Goal: Complete application form

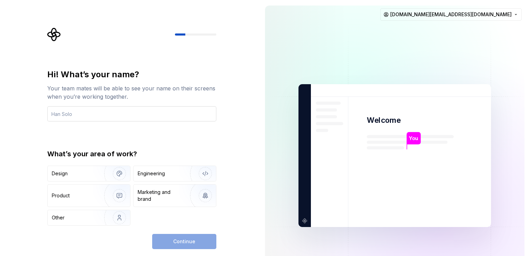
click at [73, 116] on input "text" at bounding box center [131, 113] width 169 height 15
type input "gradual"
click at [150, 168] on div "Engineering" at bounding box center [175, 173] width 83 height 15
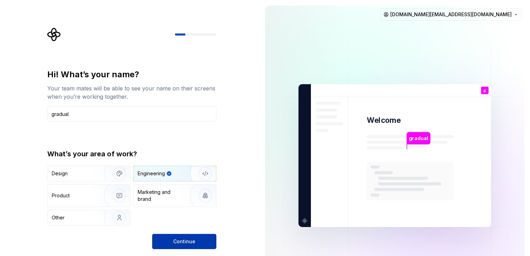
click at [213, 239] on button "Continue" at bounding box center [184, 241] width 64 height 15
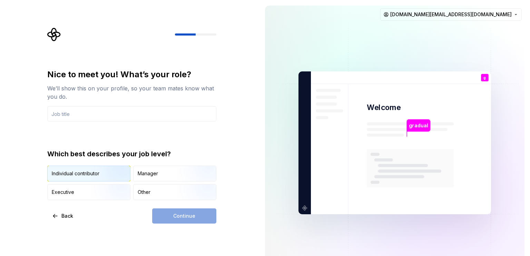
click at [76, 173] on div "Individual contributor" at bounding box center [76, 173] width 48 height 7
click at [183, 194] on img "button" at bounding box center [199, 201] width 44 height 46
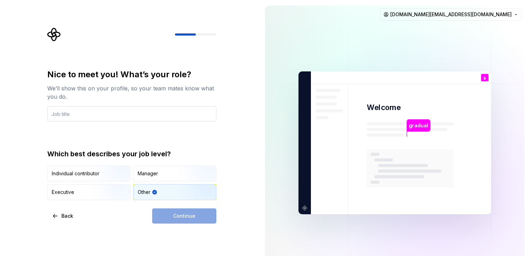
click at [133, 116] on input "text" at bounding box center [131, 113] width 169 height 15
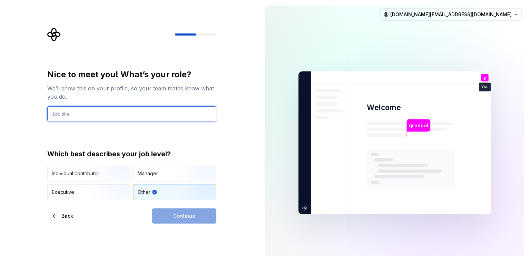
click at [133, 116] on input "text" at bounding box center [131, 113] width 169 height 15
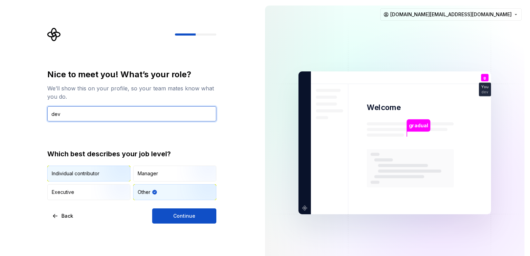
type input "dev"
click at [100, 174] on img "button" at bounding box center [114, 182] width 44 height 46
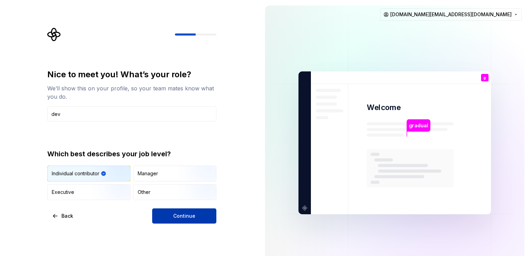
drag, startPoint x: 177, startPoint y: 218, endPoint x: 175, endPoint y: 209, distance: 8.7
click at [177, 217] on span "Continue" at bounding box center [184, 216] width 22 height 7
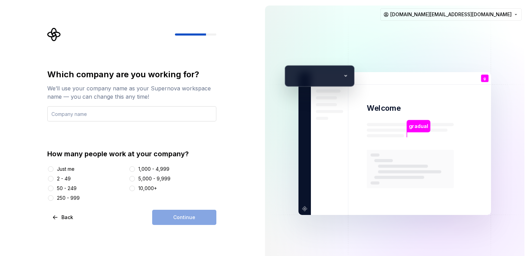
click at [134, 114] on input "text" at bounding box center [131, 113] width 169 height 15
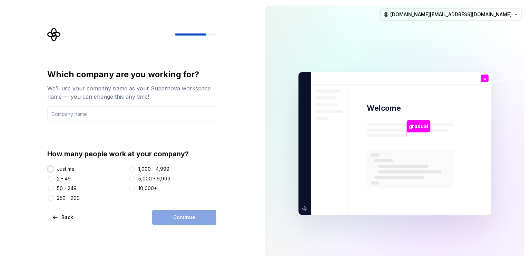
click at [51, 171] on button "Just me" at bounding box center [51, 169] width 6 height 6
click at [90, 116] on input "text" at bounding box center [131, 113] width 169 height 15
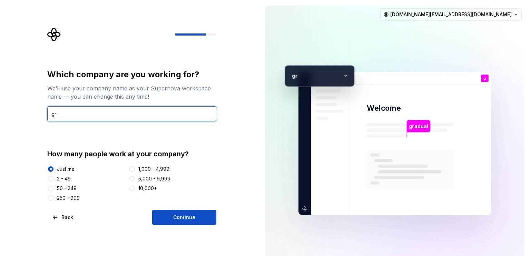
type input "gradual"
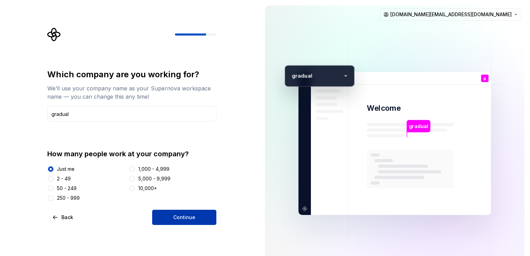
click at [205, 220] on button "Continue" at bounding box center [184, 217] width 64 height 15
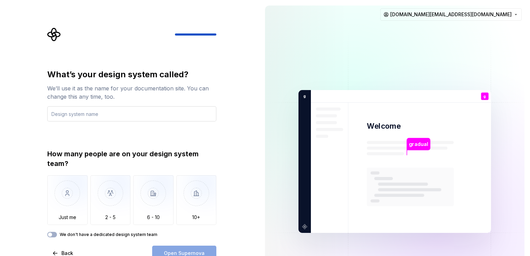
click at [154, 115] on input "text" at bounding box center [131, 113] width 169 height 15
click at [145, 112] on input "text" at bounding box center [131, 113] width 169 height 15
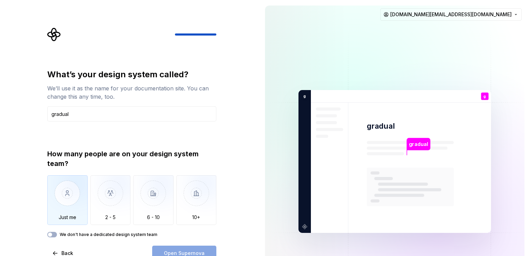
type input "gradual"
click at [62, 209] on img "button" at bounding box center [67, 198] width 40 height 46
click at [209, 251] on button "Open Supernova" at bounding box center [184, 253] width 64 height 15
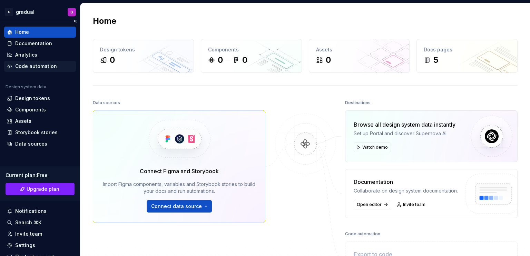
click at [46, 65] on div "Code automation" at bounding box center [36, 66] width 42 height 7
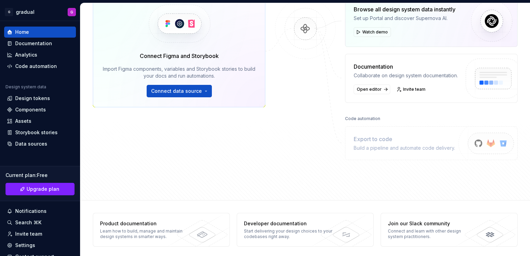
scroll to position [117, 0]
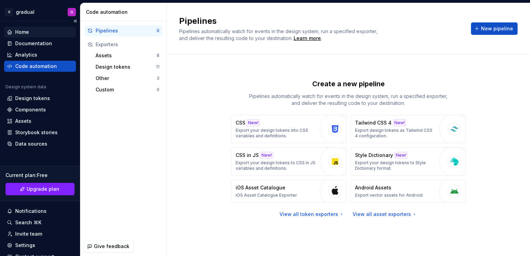
click at [20, 31] on div "Home" at bounding box center [22, 32] width 14 height 7
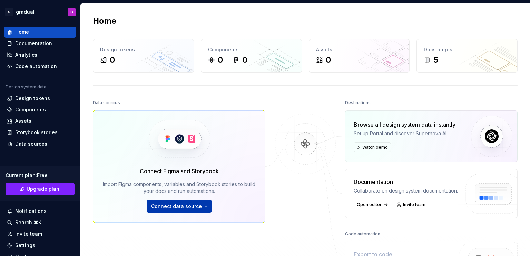
click at [176, 208] on span "Connect data source" at bounding box center [176, 206] width 51 height 7
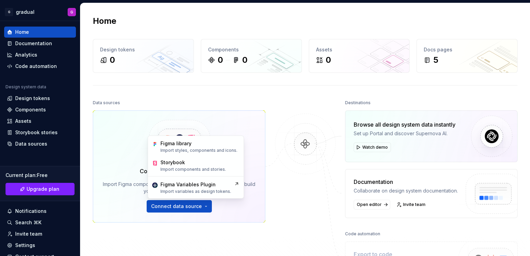
click at [280, 94] on div "Home Design tokens 0 Components 0 0 Assets 0 Docs pages 5 Data sources Connect …" at bounding box center [305, 159] width 450 height 312
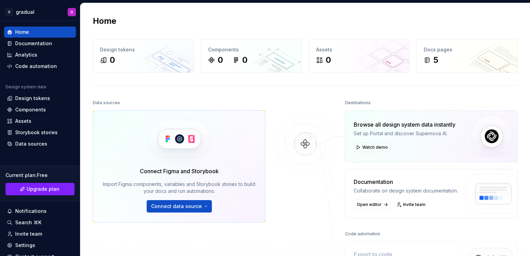
scroll to position [117, 0]
